Goal: Task Accomplishment & Management: Use online tool/utility

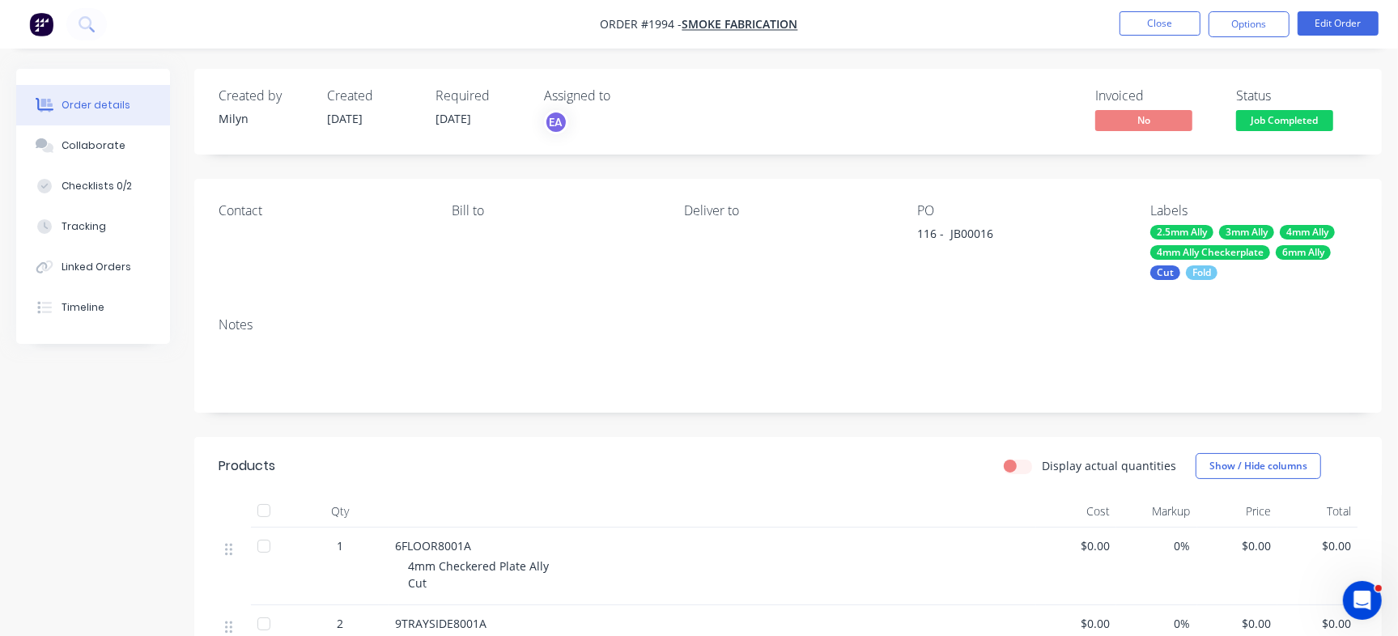
click at [967, 233] on div "116 - JB00016" at bounding box center [1018, 236] width 202 height 23
copy div "JB00016"
click at [117, 189] on div "Checklists 0/2" at bounding box center [97, 186] width 70 height 15
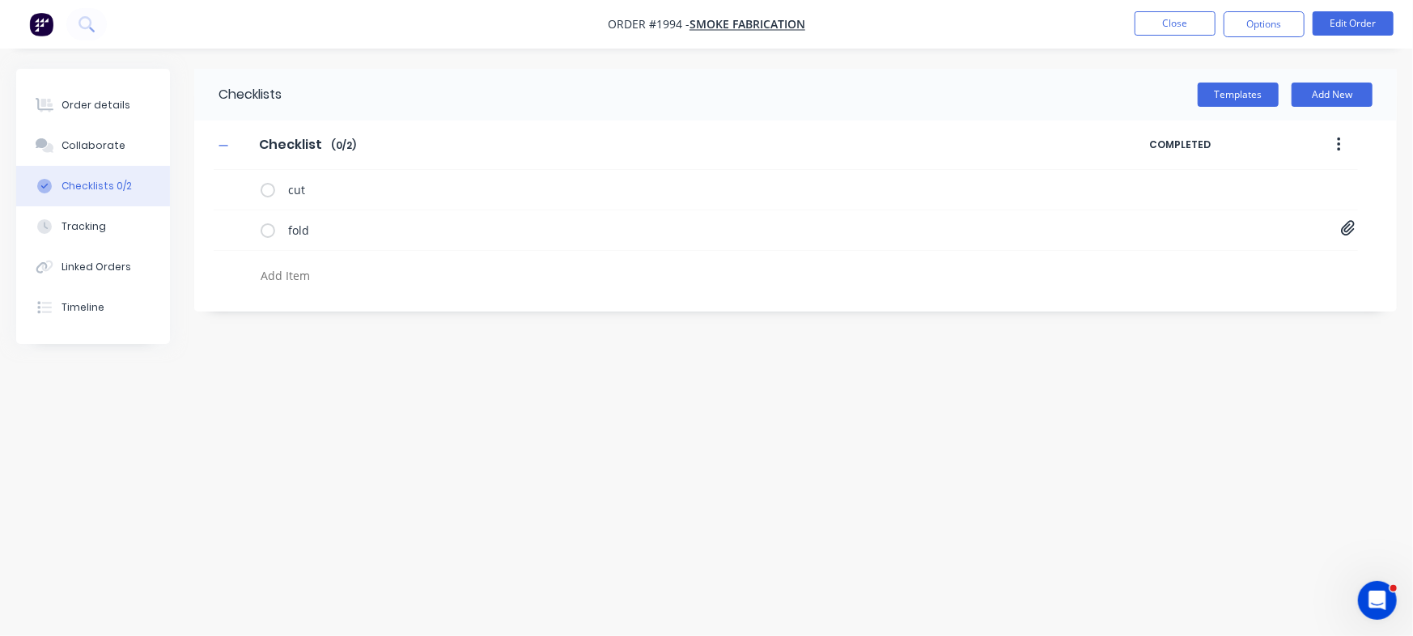
click at [344, 272] on textarea at bounding box center [622, 275] width 736 height 23
paste textarea "INV-2910"
type textarea "x"
type textarea "INV-2910"
type textarea "x"
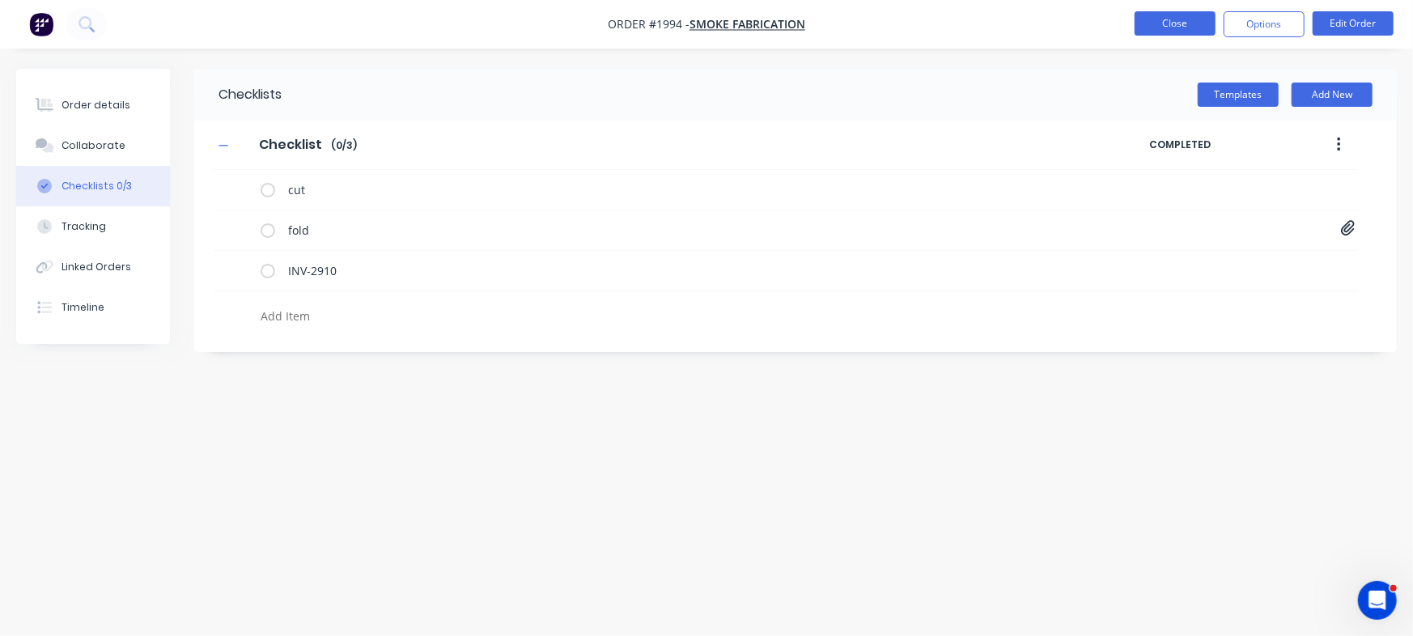
type textarea "x"
click at [1171, 30] on button "Close" at bounding box center [1175, 23] width 81 height 24
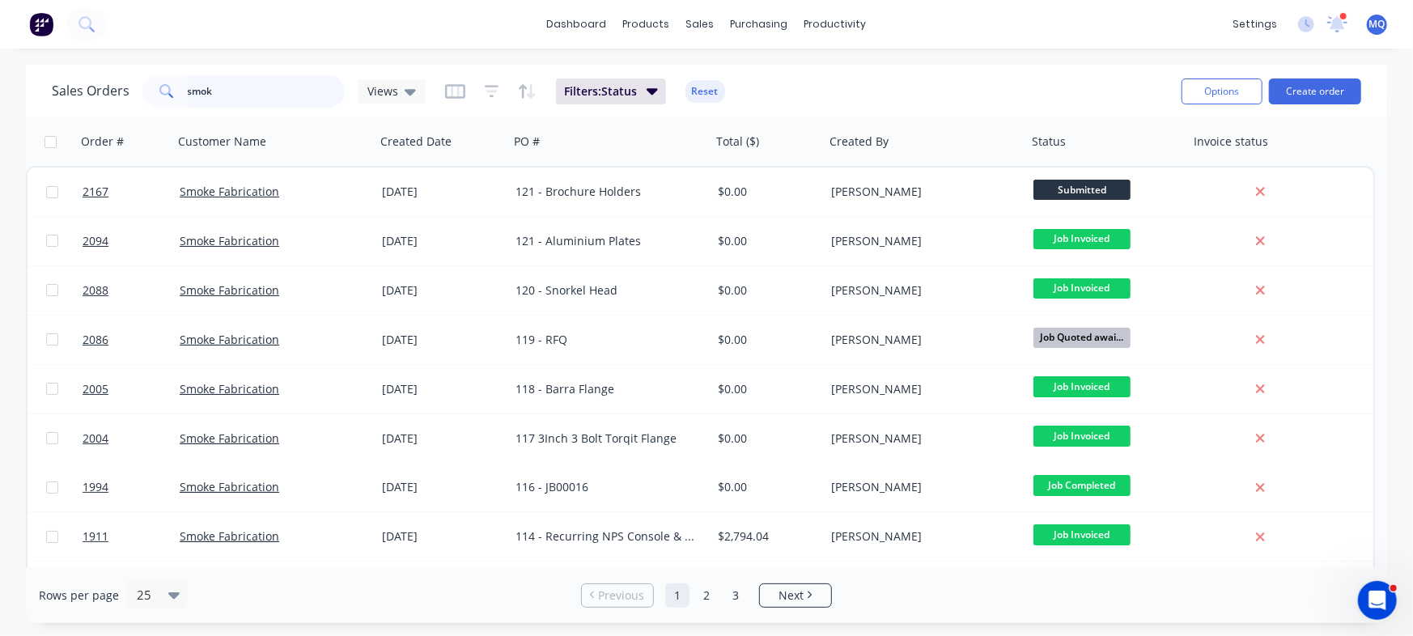
click at [231, 90] on input "smok" at bounding box center [267, 91] width 158 height 32
type input "Zone"
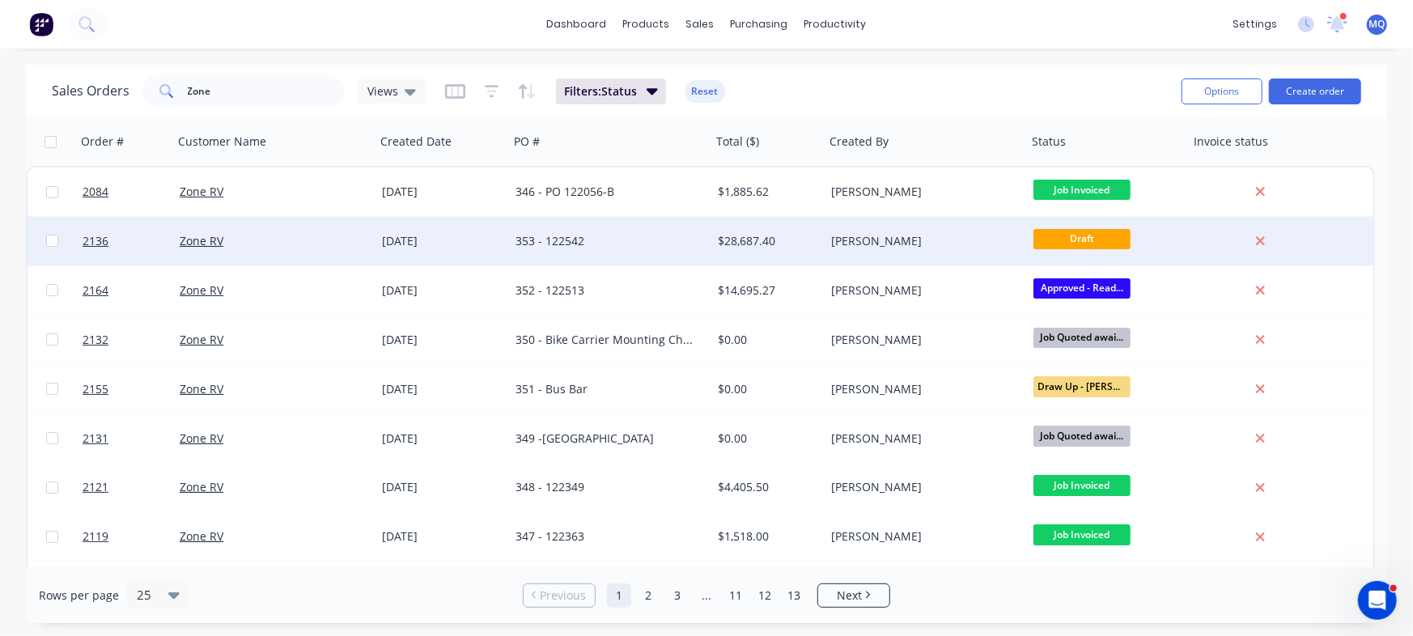
click at [577, 247] on div "353 - 122542" at bounding box center [605, 241] width 180 height 16
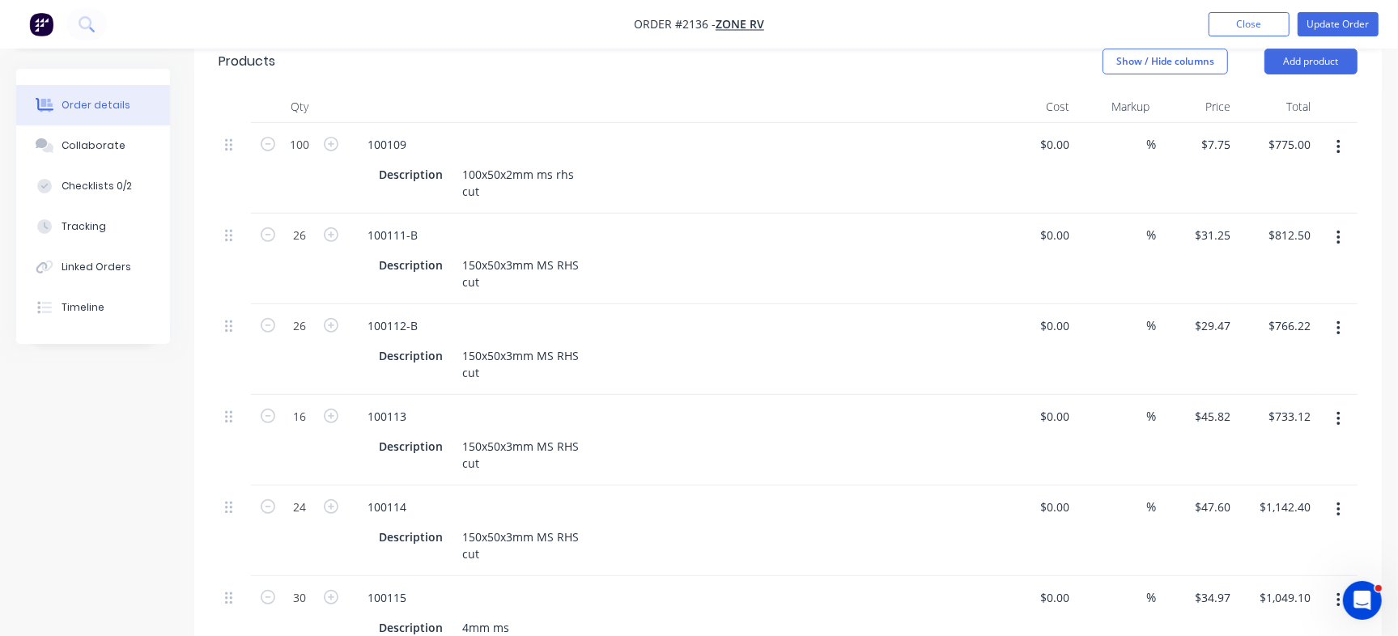
scroll to position [397, 0]
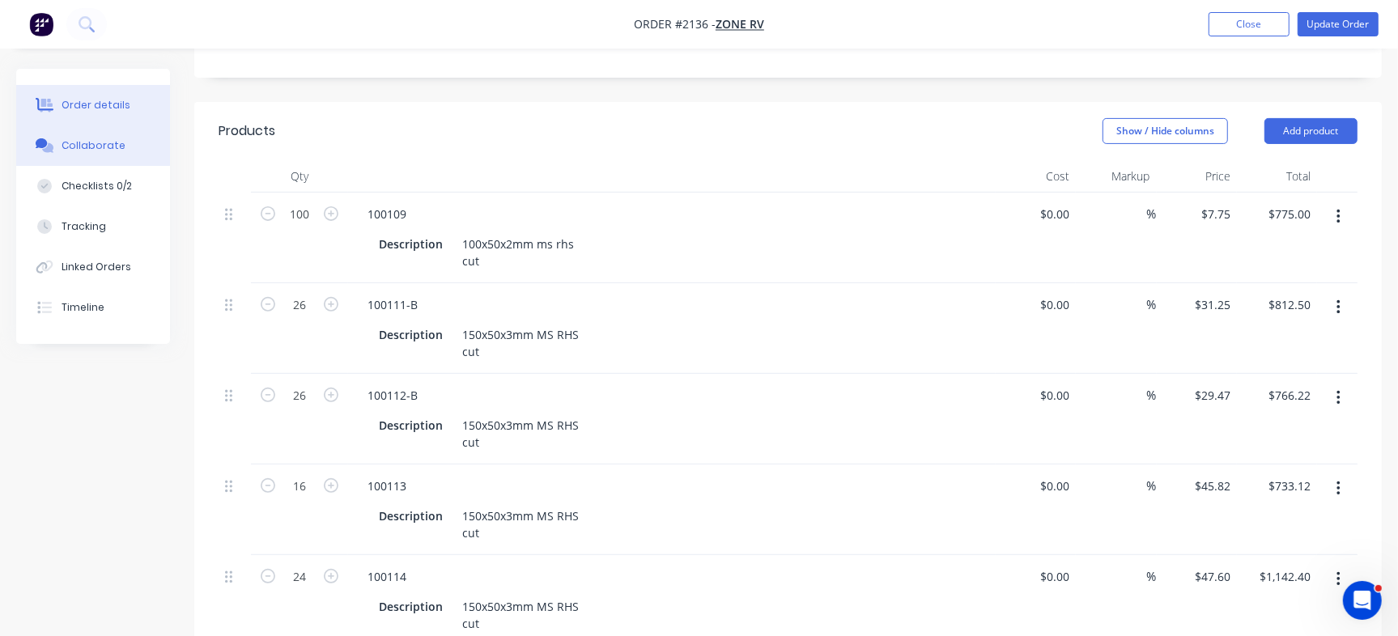
click at [79, 144] on div "Collaborate" at bounding box center [94, 145] width 64 height 15
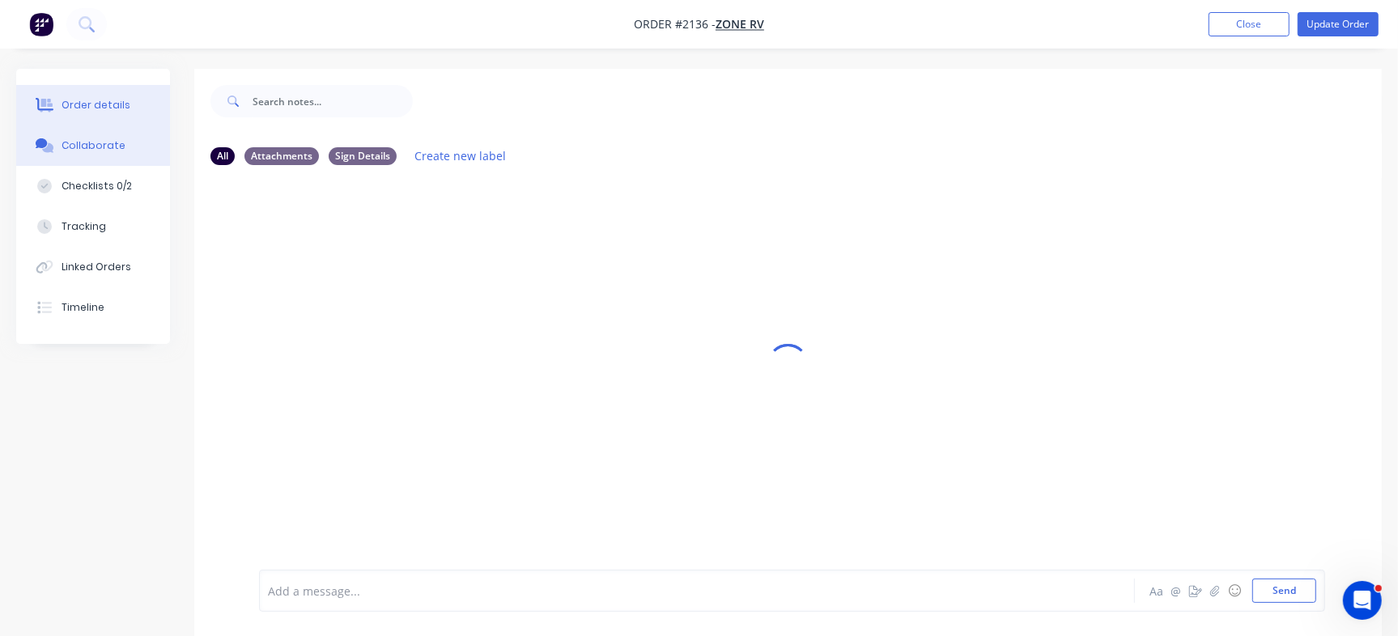
click at [98, 112] on div "Order details" at bounding box center [96, 105] width 69 height 15
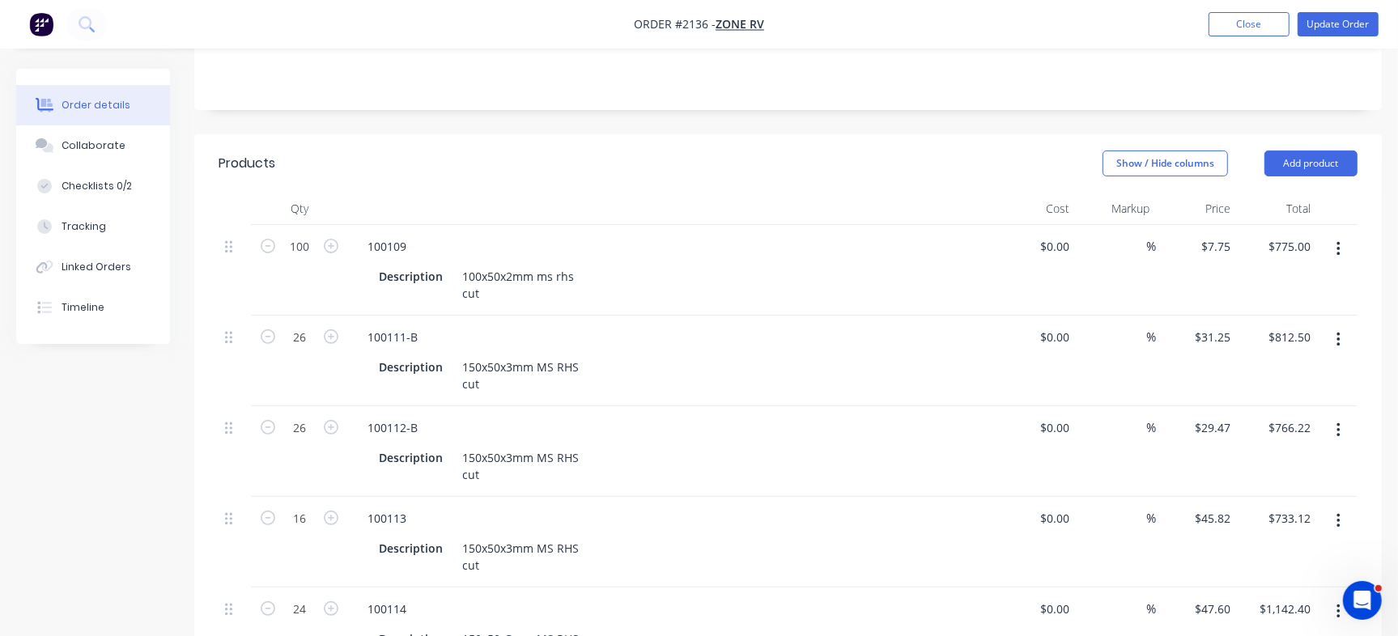
scroll to position [394, 0]
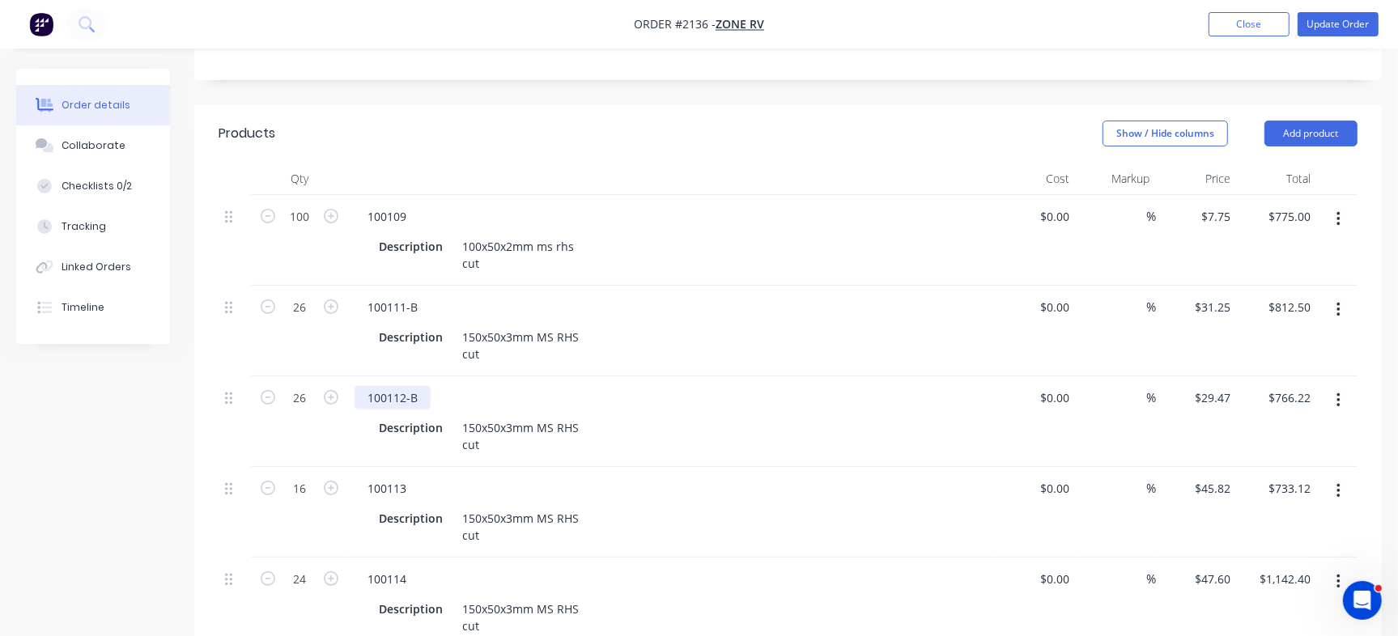
click at [390, 386] on div "100112-B" at bounding box center [392, 397] width 76 height 23
copy div "100112"
click at [403, 567] on div "100114" at bounding box center [386, 578] width 65 height 23
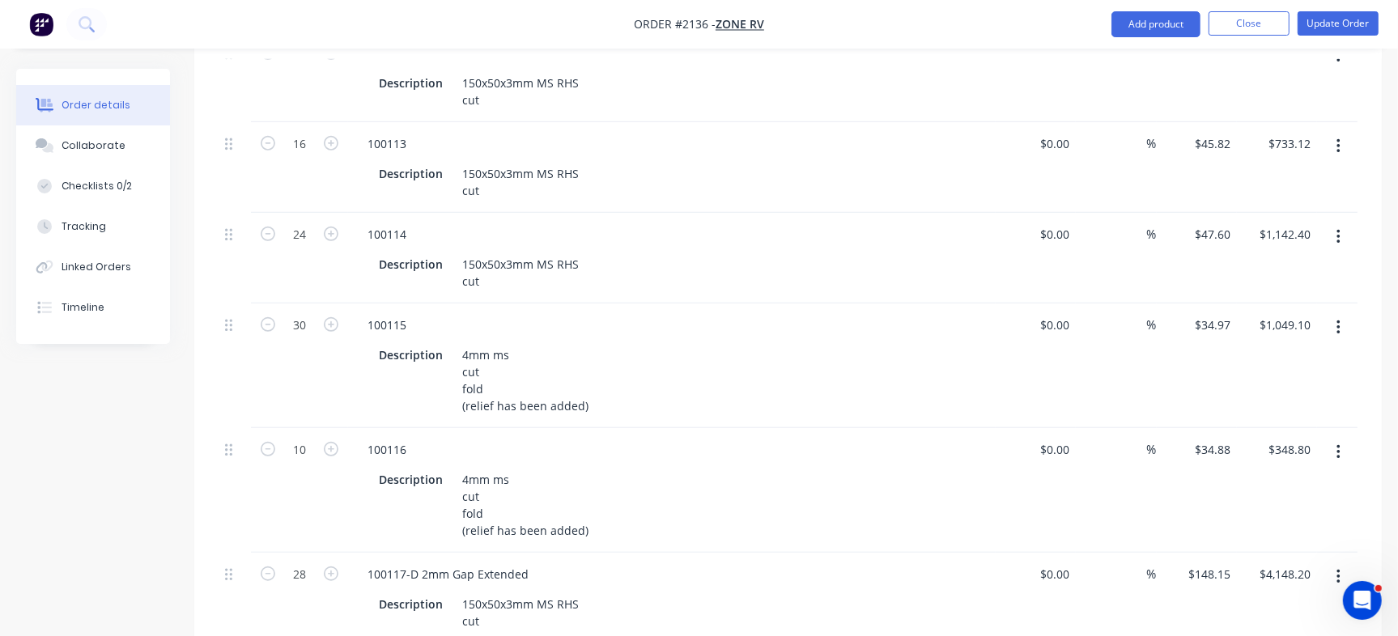
scroll to position [796, 0]
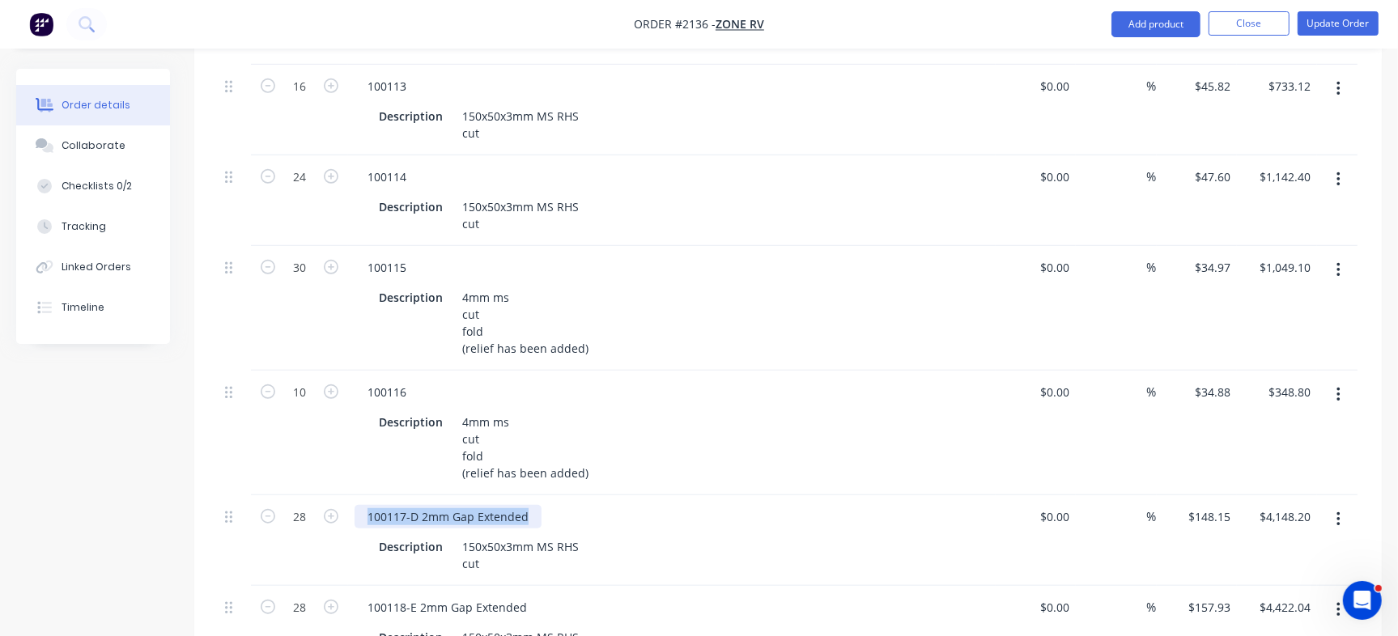
drag, startPoint x: 363, startPoint y: 465, endPoint x: 580, endPoint y: 475, distance: 217.1
click at [580, 505] on div "100117-D 2mm Gap Extended" at bounding box center [671, 516] width 634 height 23
copy div "100117-D 2mm Gap Extended"
click at [416, 505] on div "100117-D 2mm Gap Extended" at bounding box center [447, 516] width 187 height 23
click at [406, 505] on div "100117-D 2mm Gap Extended" at bounding box center [447, 516] width 187 height 23
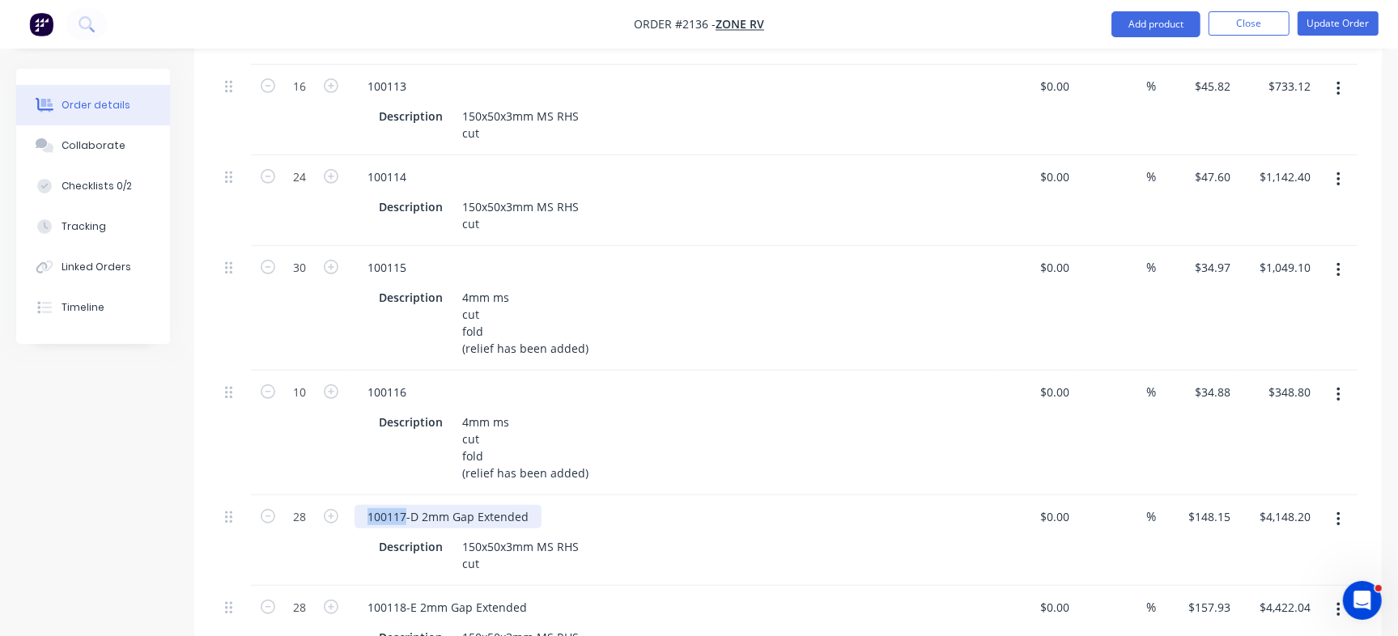
drag, startPoint x: 403, startPoint y: 469, endPoint x: 363, endPoint y: 469, distance: 39.7
click at [363, 505] on div "100117-D 2mm Gap Extended" at bounding box center [447, 516] width 187 height 23
copy div "100117"
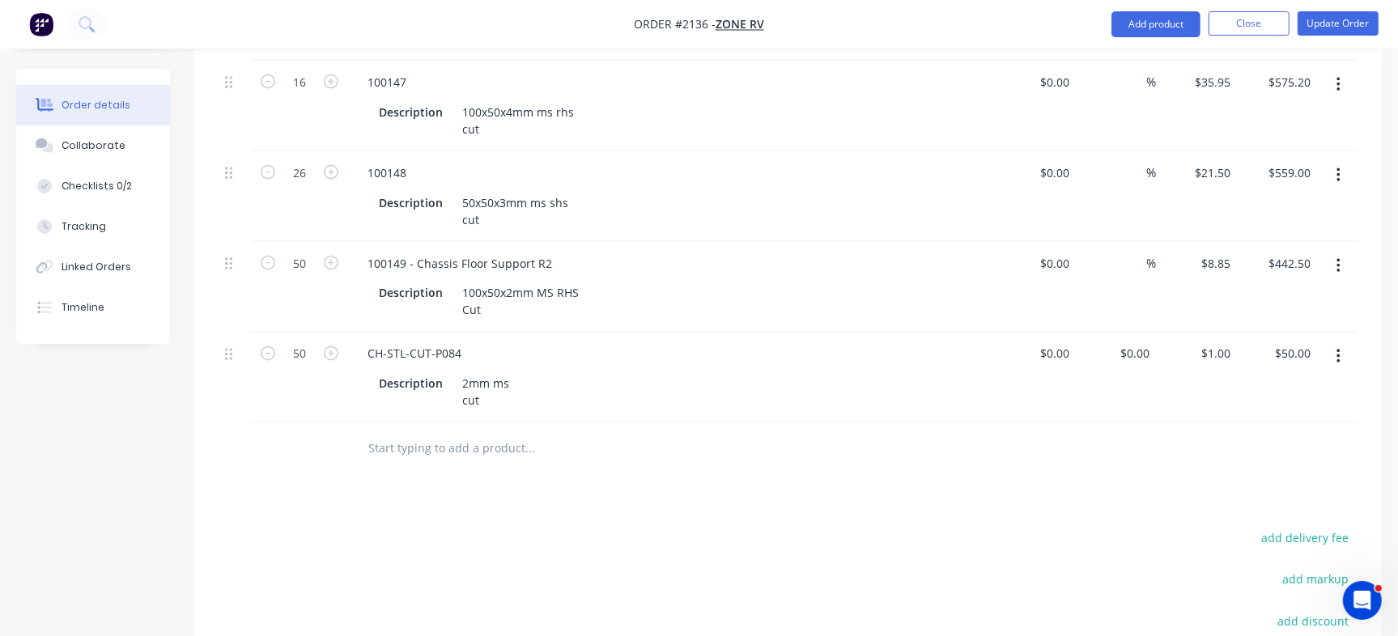
scroll to position [2296, 0]
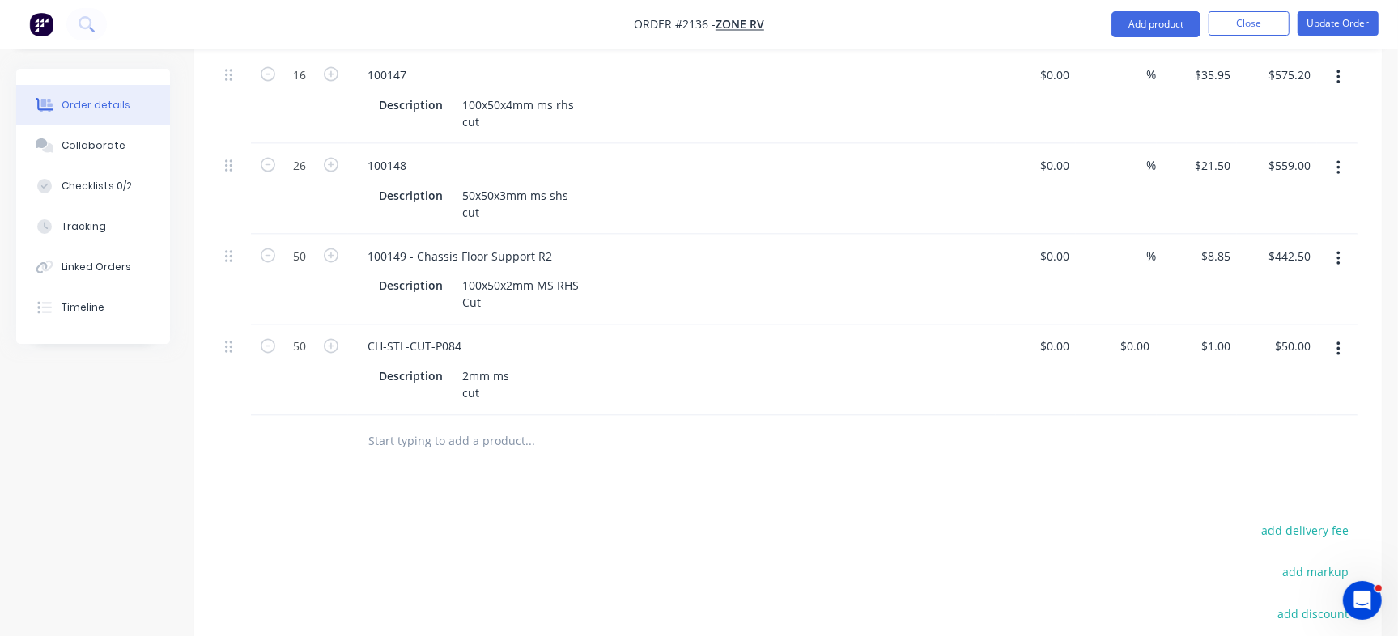
click at [475, 426] on input "text" at bounding box center [529, 442] width 324 height 32
paste input "100117"
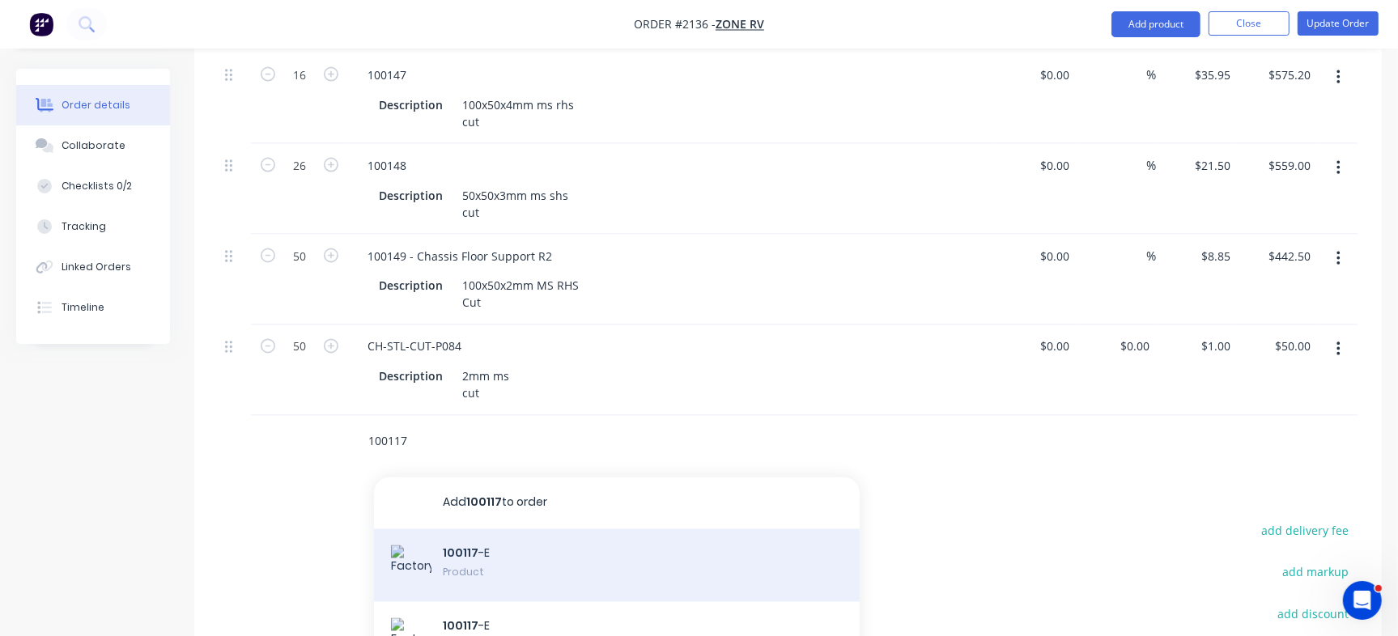
type input "100117"
click at [568, 529] on div "100117 -E Product" at bounding box center [617, 565] width 486 height 73
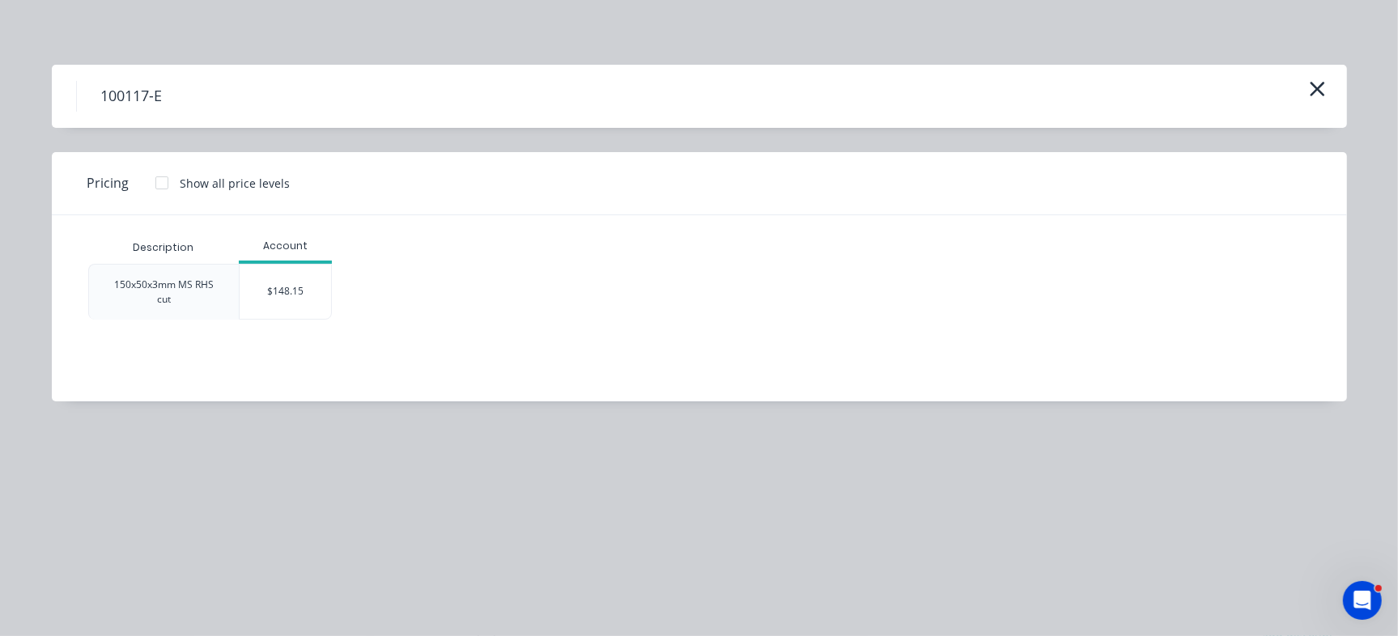
drag, startPoint x: 291, startPoint y: 271, endPoint x: 291, endPoint y: 285, distance: 13.8
click at [291, 284] on div "$148.15" at bounding box center [285, 292] width 91 height 54
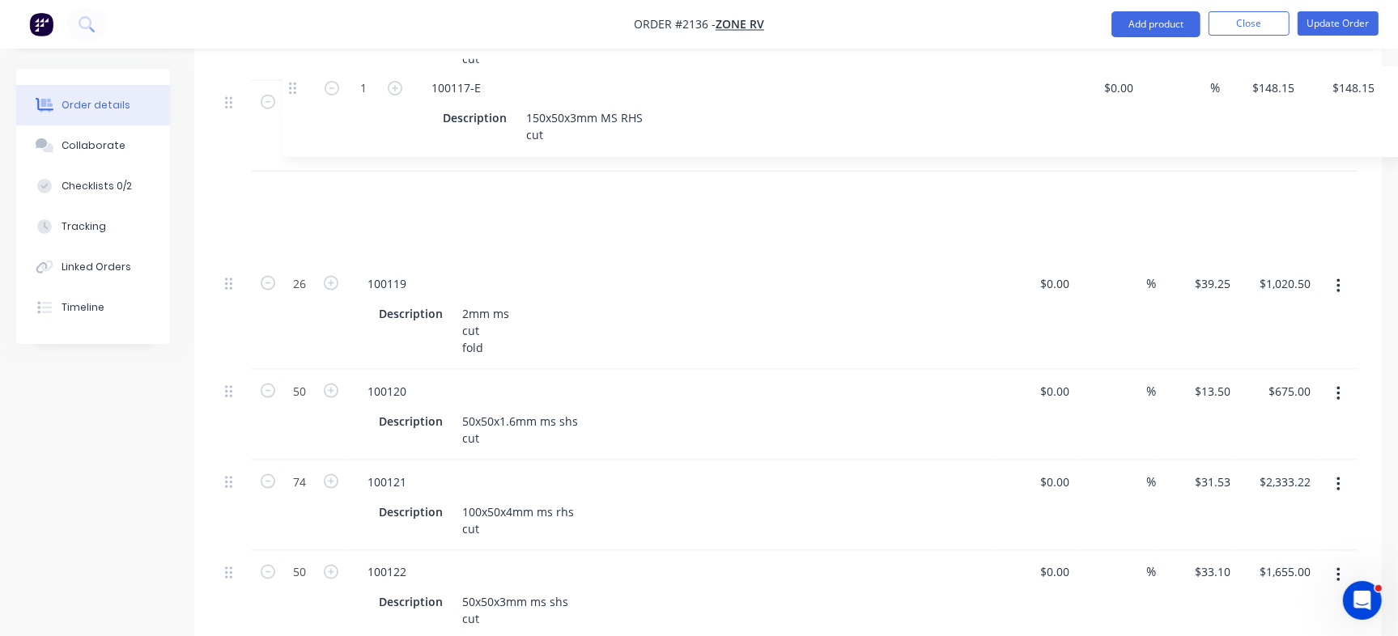
scroll to position [1295, 0]
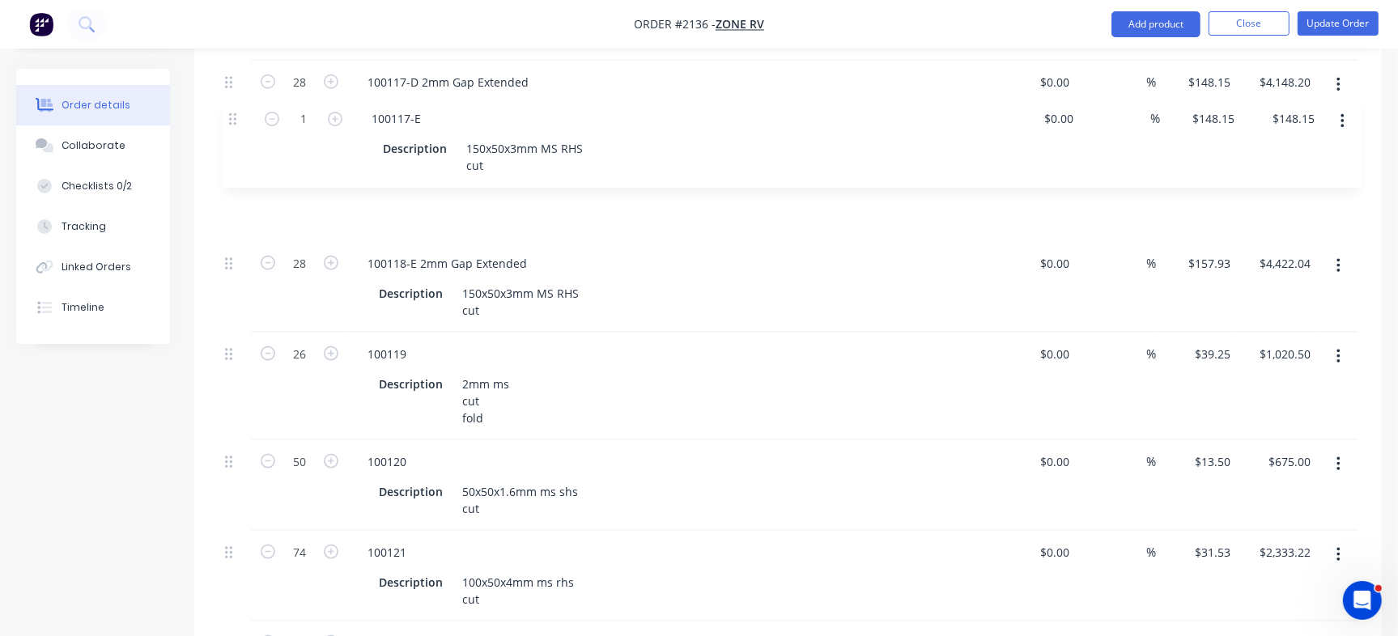
drag, startPoint x: 231, startPoint y: 391, endPoint x: 262, endPoint y: 116, distance: 276.9
click at [262, 116] on div "100 100109 Description 100x50x2mm ms rhs cut $0.00 $0.00 % $7.75 $7.75 $775.00 …" at bounding box center [788, 464] width 1139 height 2213
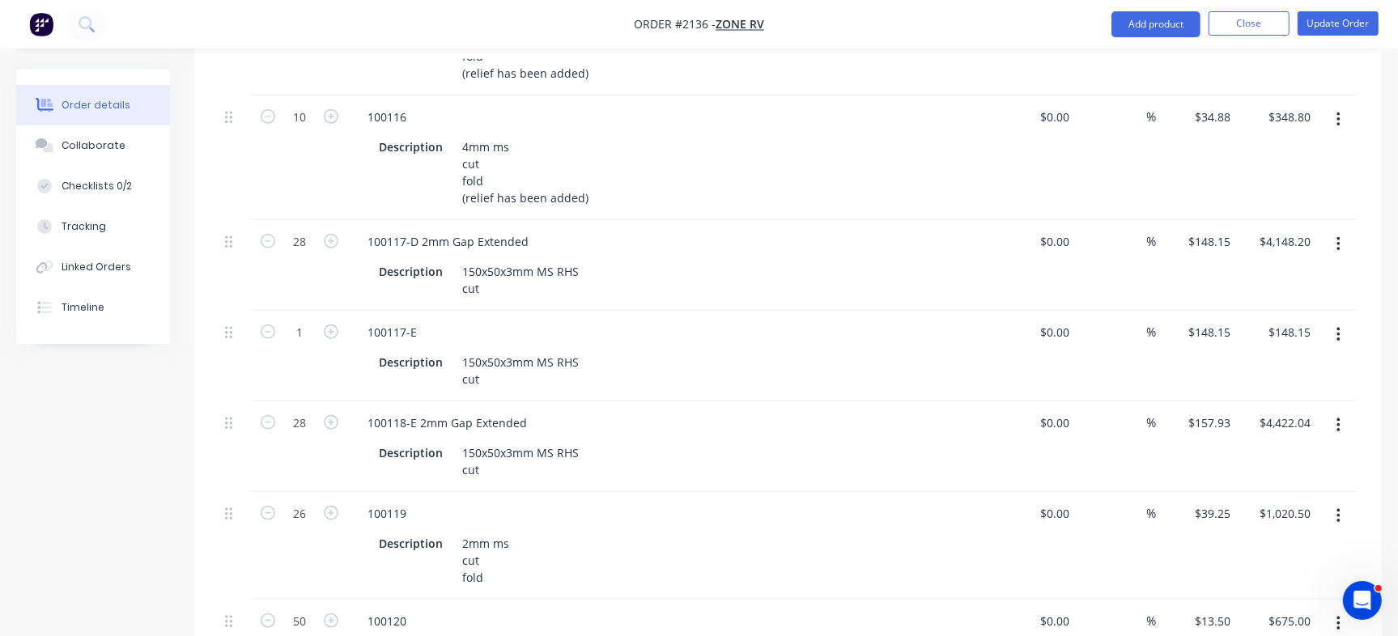
scroll to position [1056, 0]
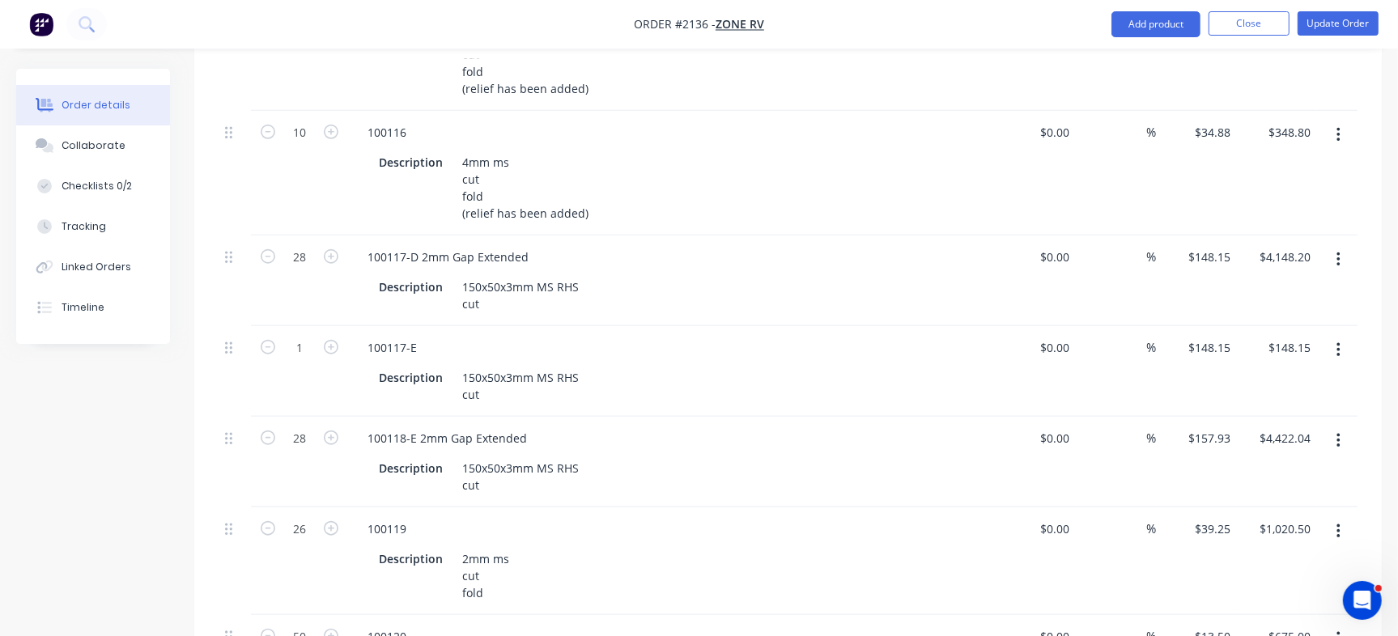
click at [1339, 251] on icon "button" at bounding box center [1338, 260] width 4 height 18
click at [1257, 388] on div "Delete" at bounding box center [1280, 399] width 125 height 23
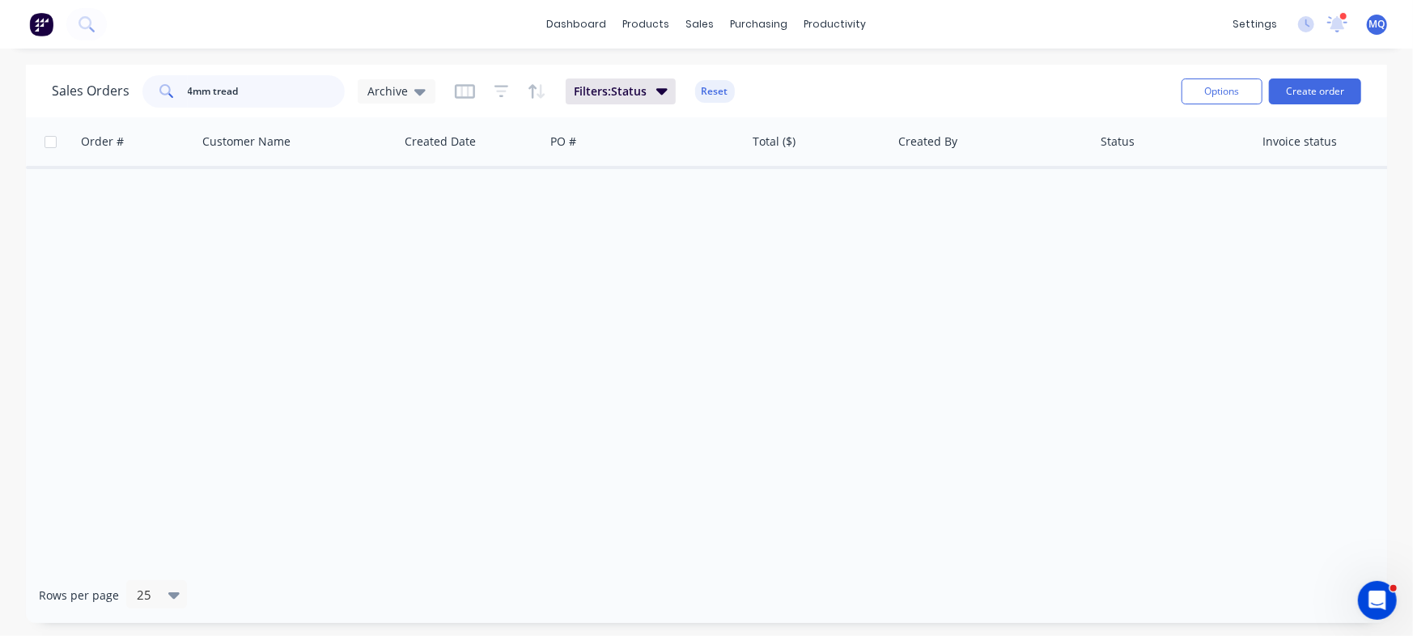
drag, startPoint x: 257, startPoint y: 94, endPoint x: 0, endPoint y: 62, distance: 259.4
click at [0, 62] on div "dashboard products sales purchasing productivity dashboard products Product Cat…" at bounding box center [706, 318] width 1413 height 636
click at [406, 93] on div "Archive" at bounding box center [396, 91] width 58 height 15
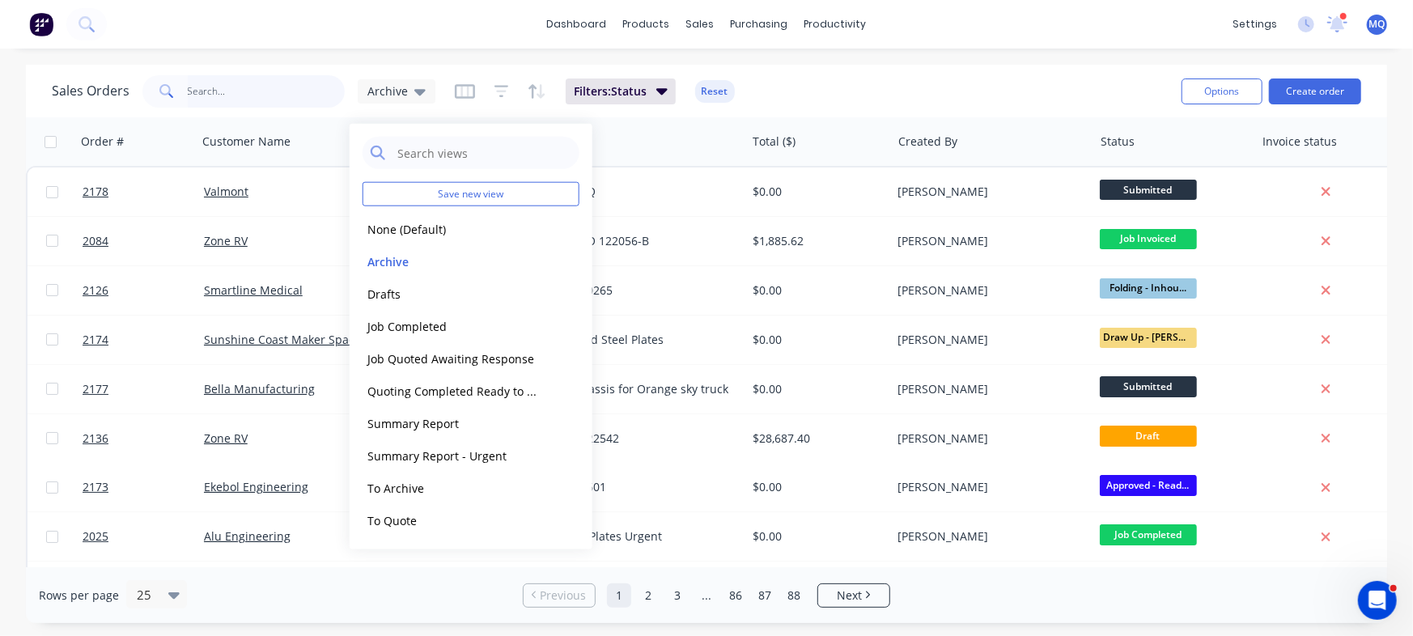
click at [277, 94] on input "text" at bounding box center [267, 91] width 158 height 32
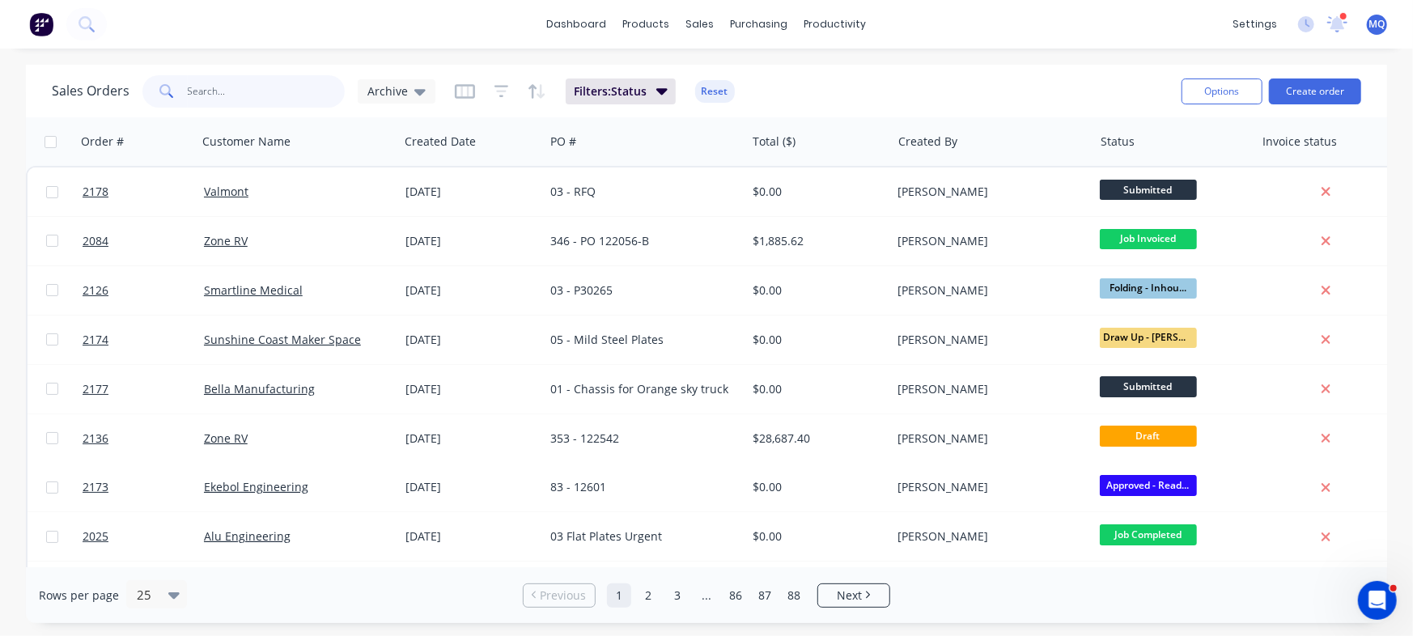
paste input "Isuzu NPS Steel Tray Extra Parts"
type input "Isuzu NPS Steel Tray Extra Parts"
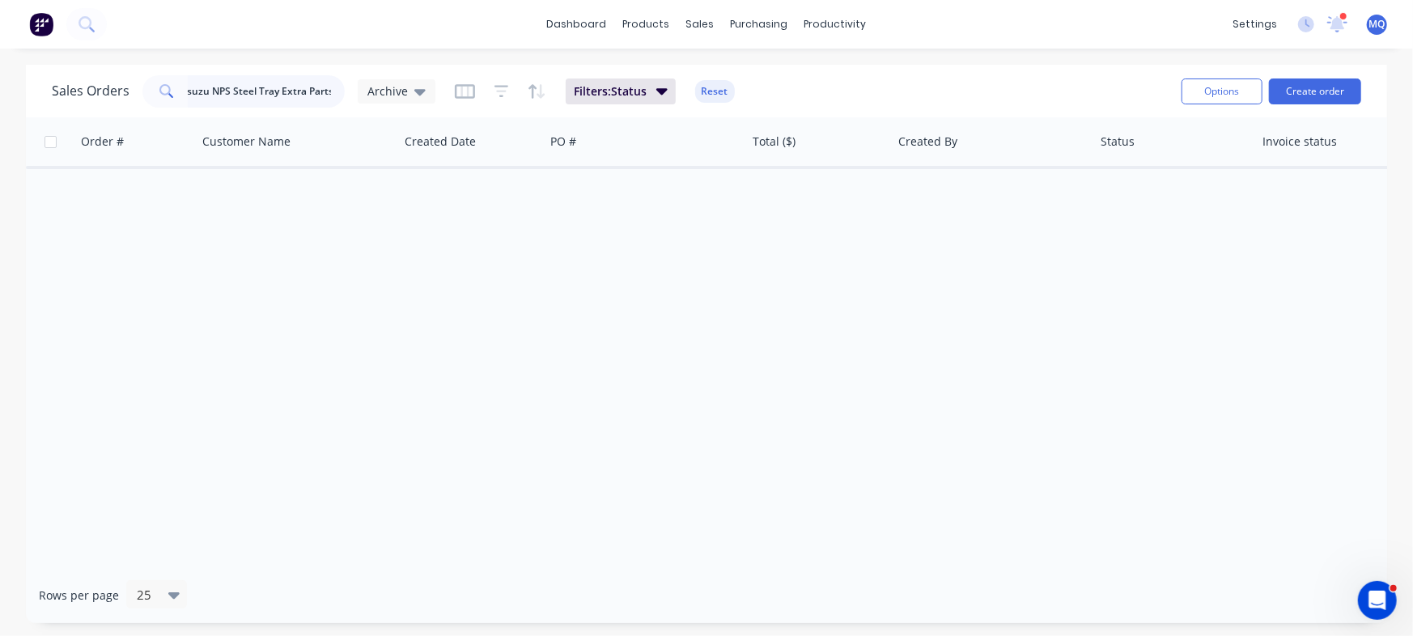
scroll to position [0, 0]
type input "100117"
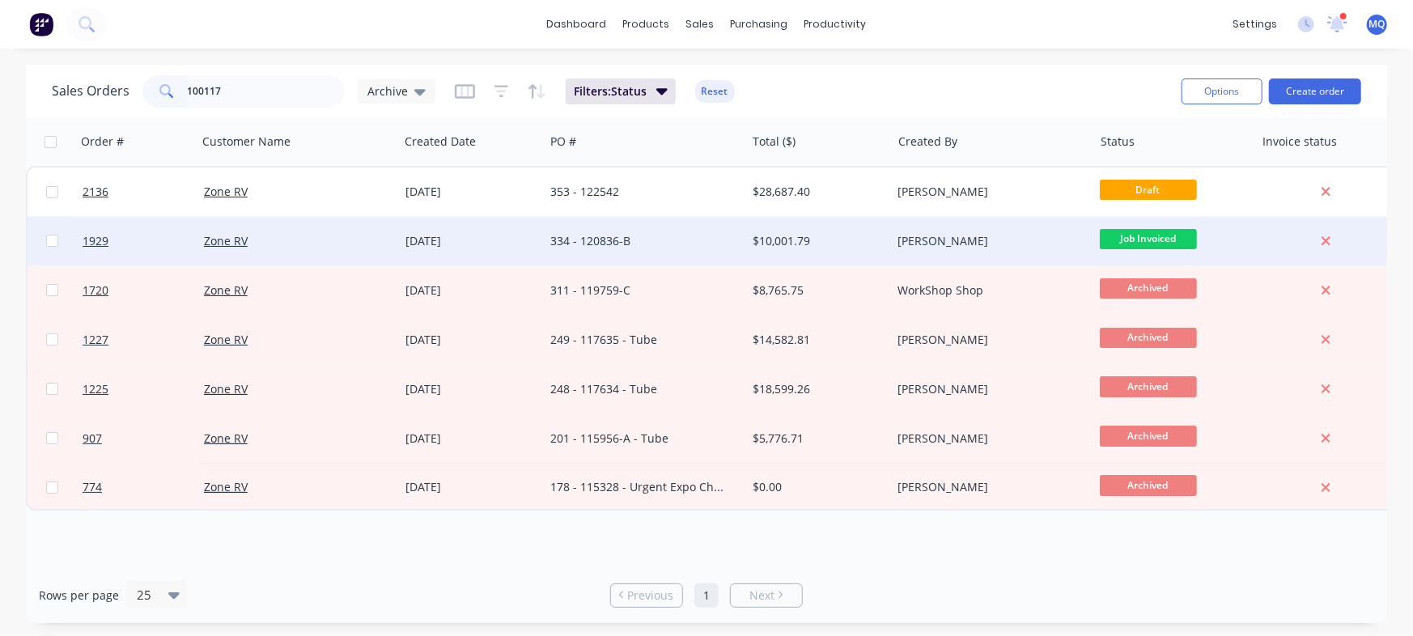
click at [603, 233] on div "334 - 120836-B" at bounding box center [640, 241] width 180 height 16
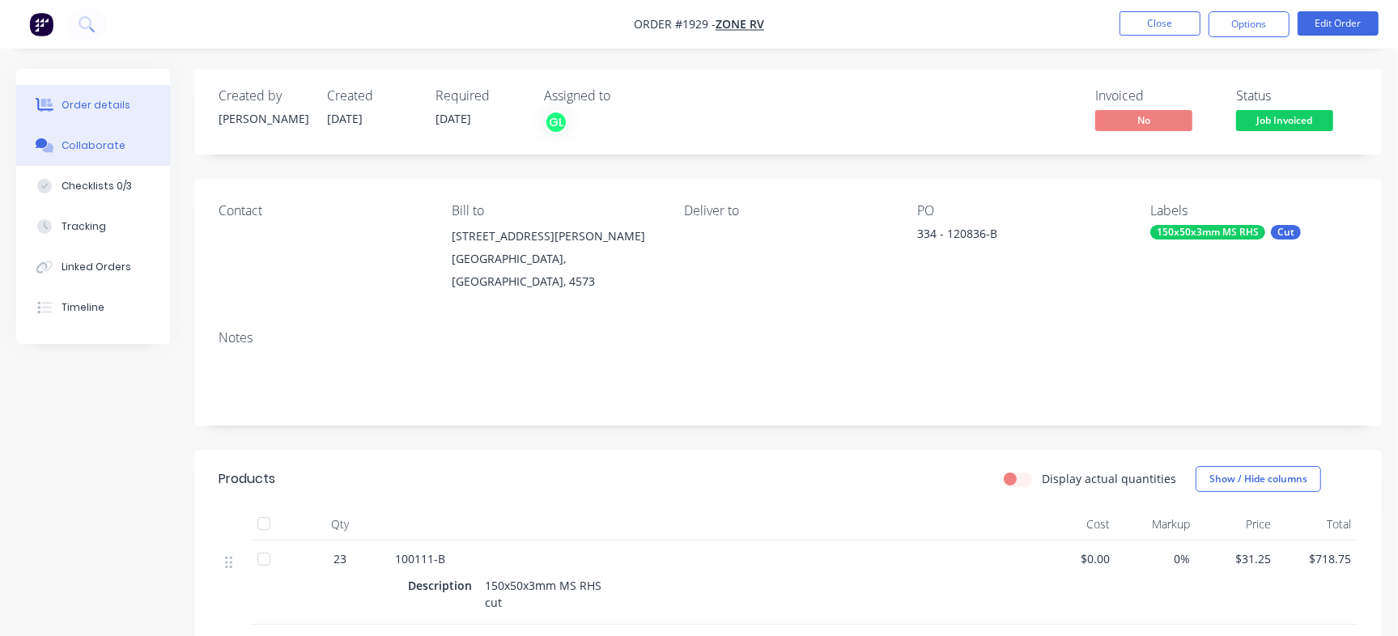
click at [93, 142] on div "Collaborate" at bounding box center [94, 145] width 64 height 15
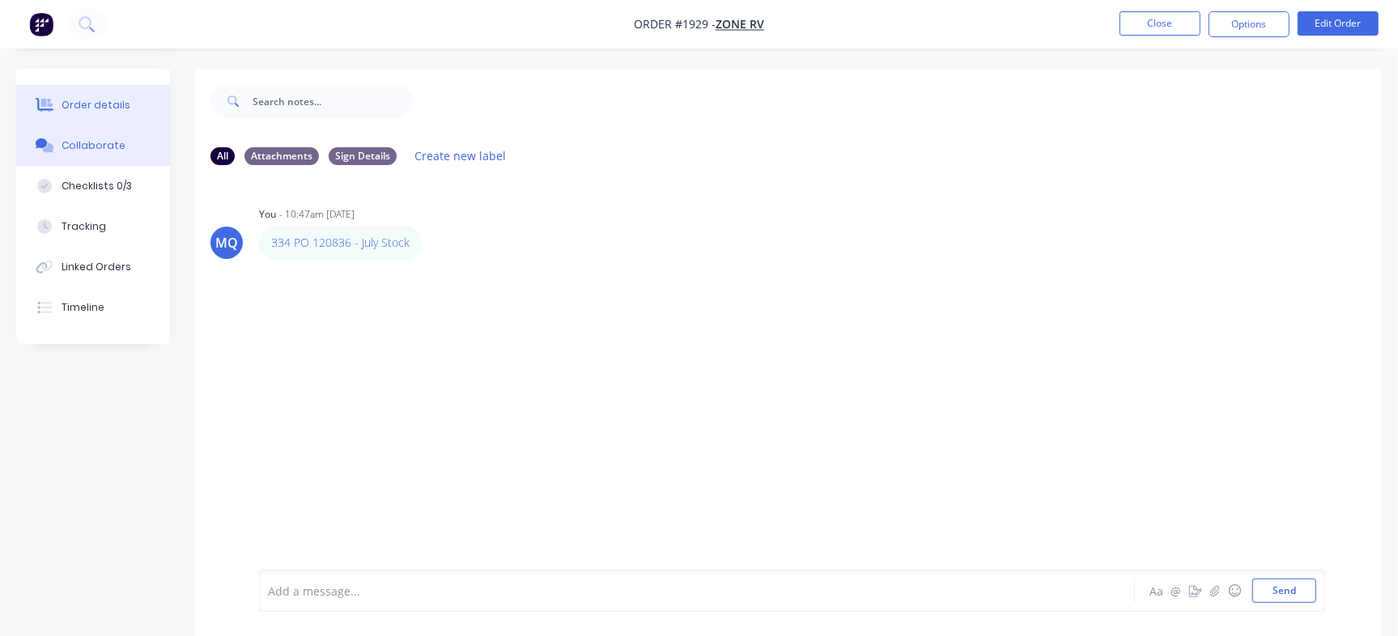
click at [109, 108] on div "Order details" at bounding box center [96, 105] width 69 height 15
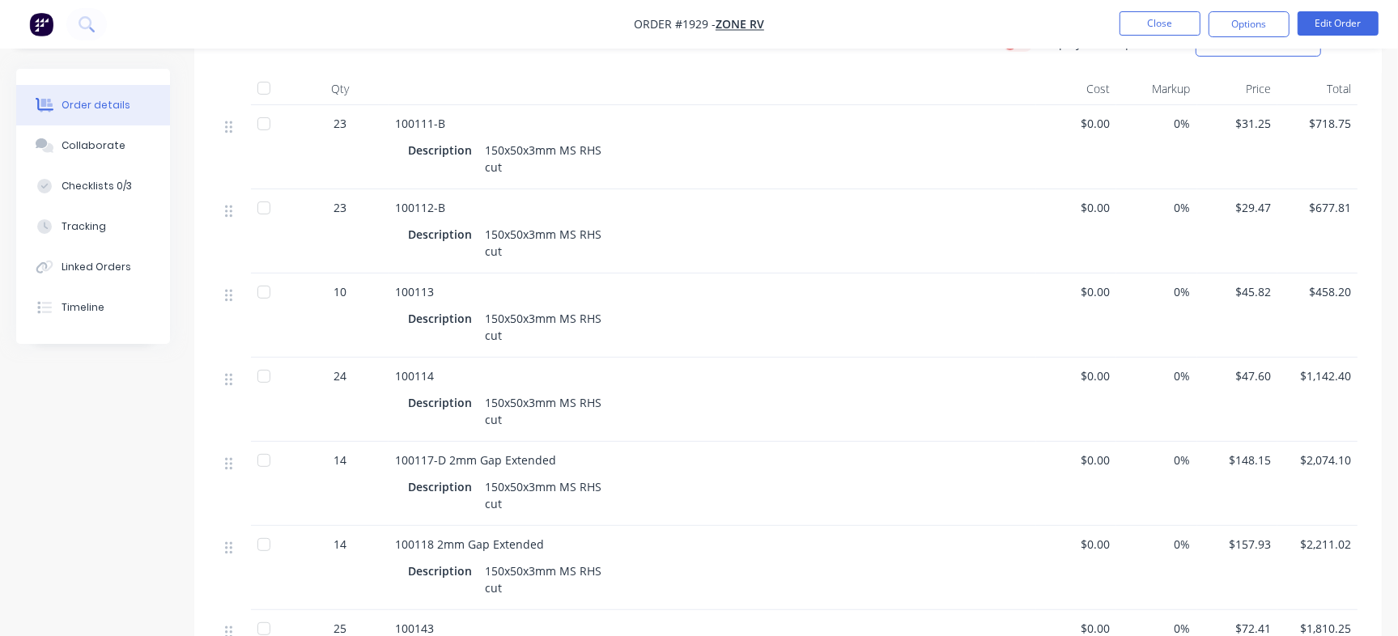
scroll to position [388, 0]
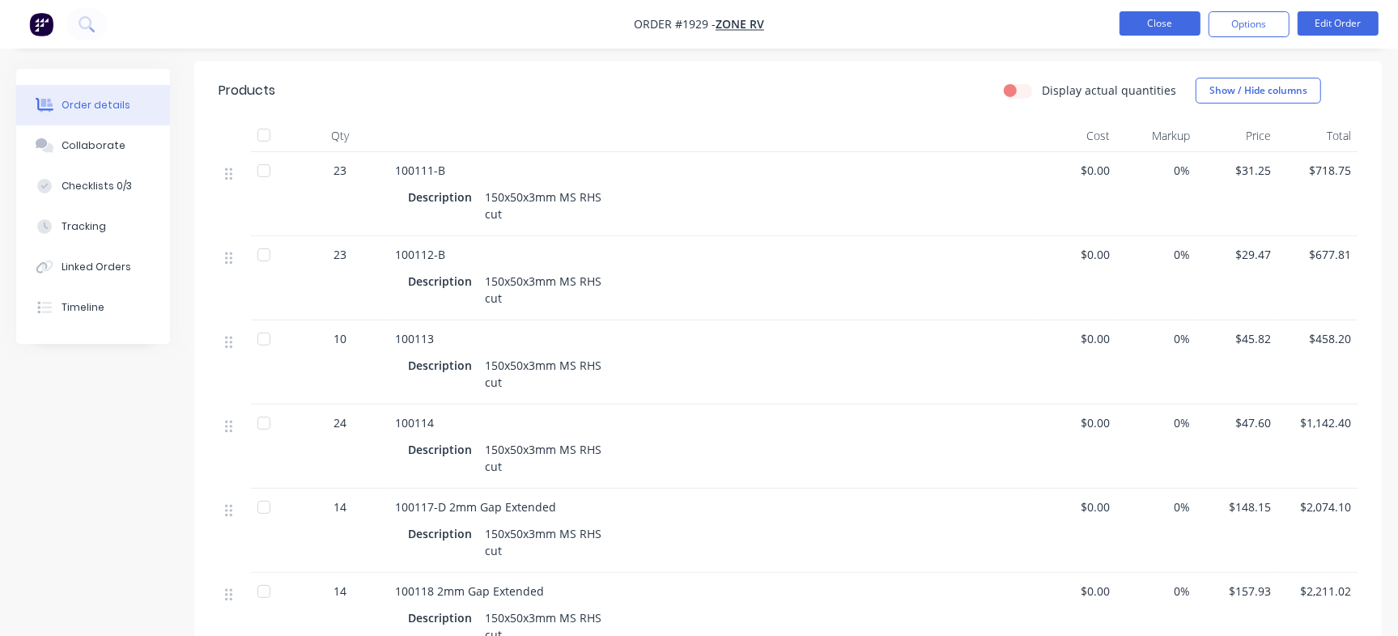
click at [1150, 19] on button "Close" at bounding box center [1159, 23] width 81 height 24
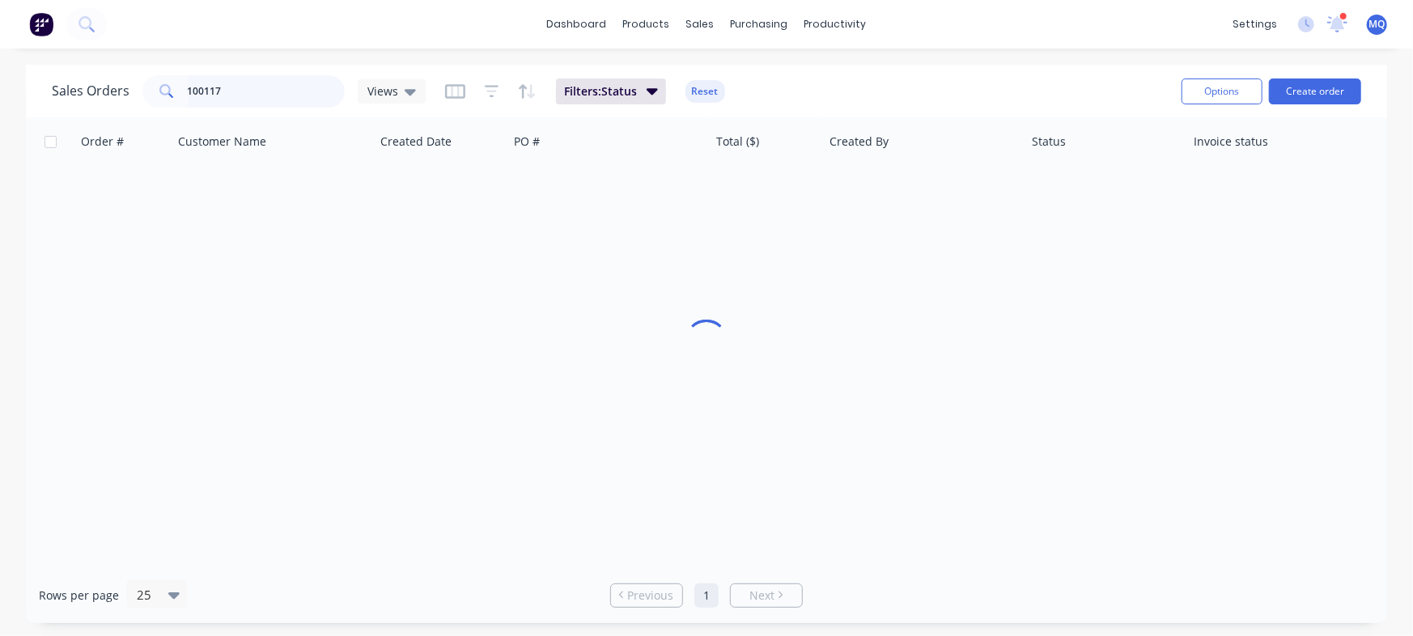
click at [256, 91] on input "100117" at bounding box center [267, 91] width 158 height 32
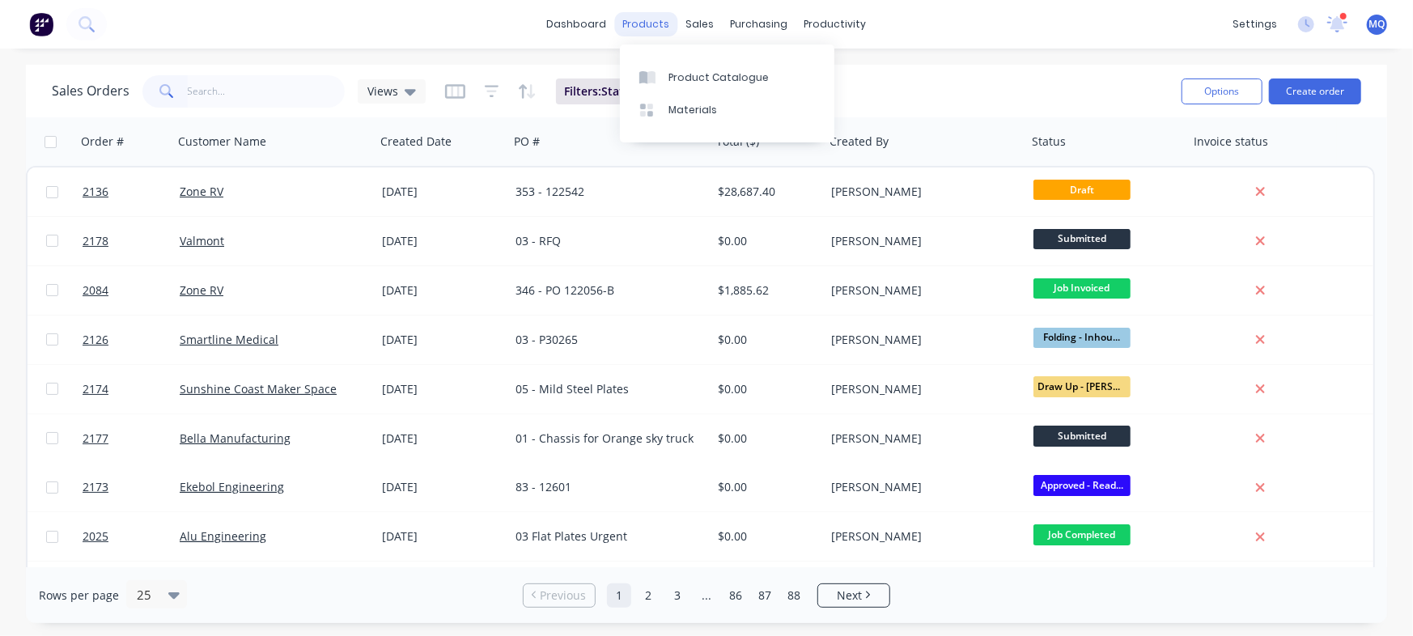
click at [639, 23] on div "products" at bounding box center [646, 24] width 63 height 24
click at [657, 70] on div at bounding box center [651, 77] width 24 height 15
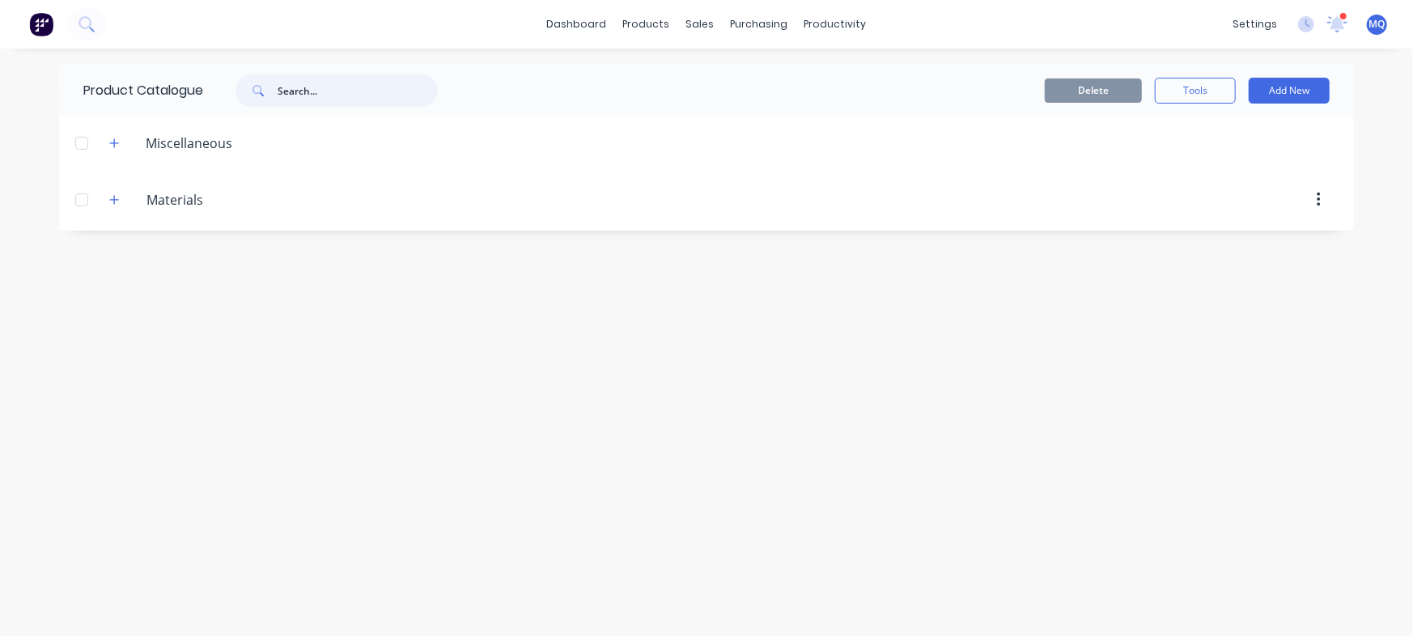
click at [329, 78] on input "text" at bounding box center [358, 90] width 160 height 32
paste input "100117-D 2mm Gap Extended"
type input "100117-D 2mm Gap Extended"
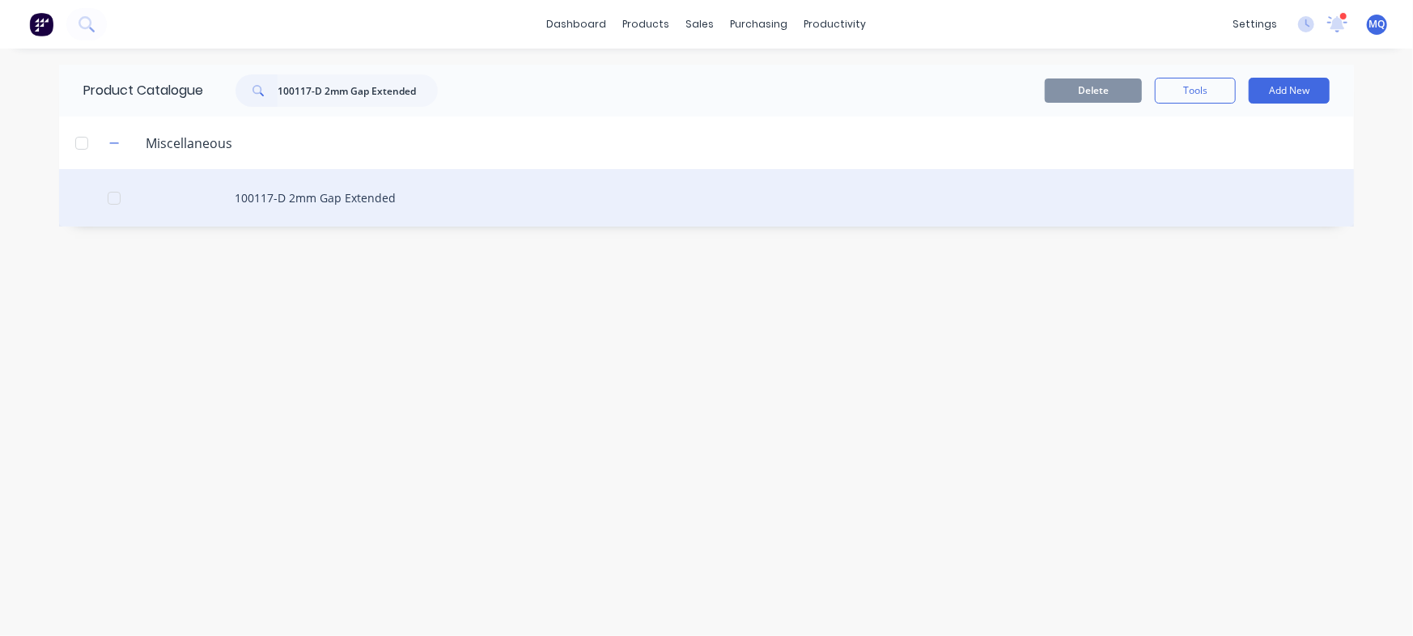
click at [347, 206] on div "100117-D 2mm Gap Extended" at bounding box center [706, 197] width 1295 height 57
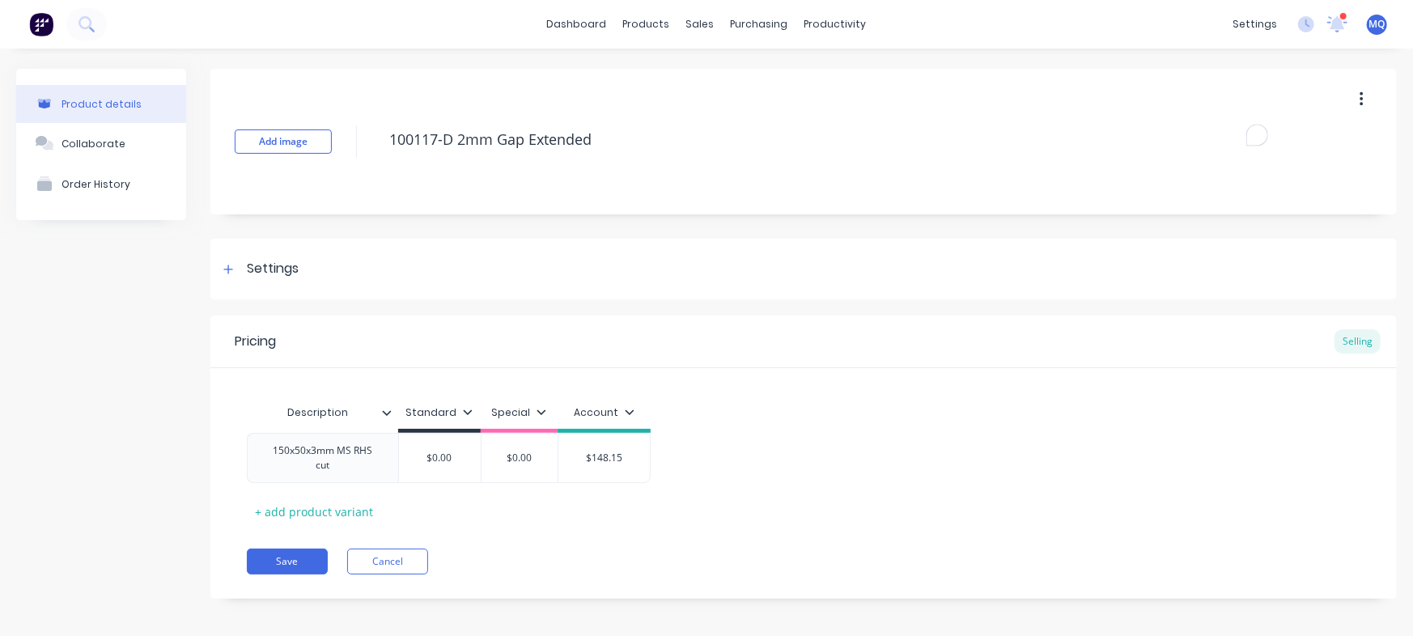
drag, startPoint x: 461, startPoint y: 136, endPoint x: 787, endPoint y: 168, distance: 327.7
click at [787, 168] on div "Add image 100117-D 2mm Gap Extended" at bounding box center [803, 142] width 1186 height 146
type textarea "100117-E"
click at [291, 562] on button "Save" at bounding box center [287, 562] width 81 height 26
